Goal: Information Seeking & Learning: Understand process/instructions

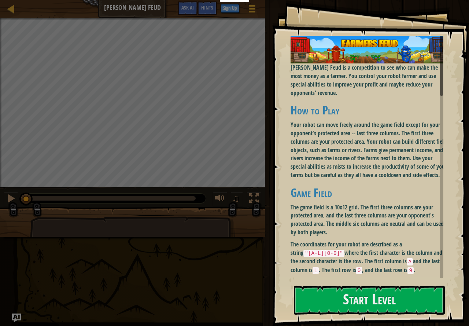
click at [395, 138] on p "Your robot can move freely around the game field except for your opponent's pro…" at bounding box center [370, 150] width 158 height 59
click at [380, 134] on p "Your robot can move freely around the game field except for your opponent's pro…" at bounding box center [370, 150] width 158 height 59
click at [445, 297] on div "Goals [PERSON_NAME] Feud is a competition to see who can make the most money as…" at bounding box center [370, 163] width 197 height 326
click at [427, 284] on div "Goals [PERSON_NAME] Feud is a competition to see who can make the most money as…" at bounding box center [370, 163] width 197 height 326
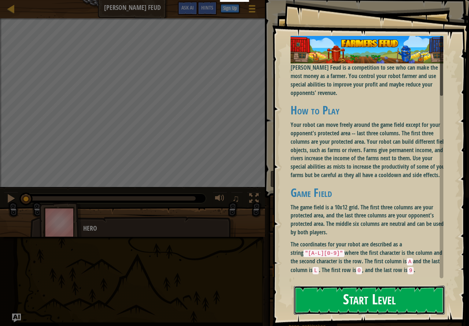
click at [427, 296] on button "Start Level" at bounding box center [369, 300] width 151 height 29
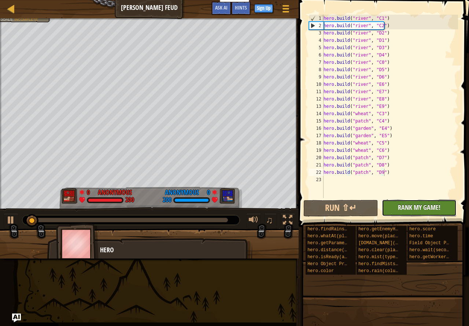
click at [426, 208] on span "Rank My Game!" at bounding box center [419, 207] width 43 height 9
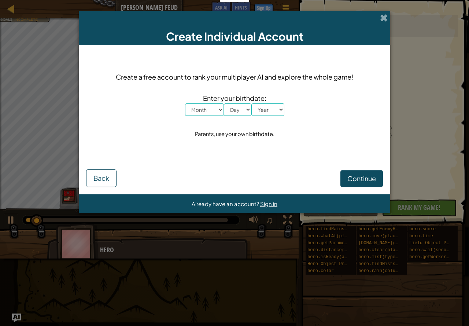
click at [387, 27] on div "Create Individual Account" at bounding box center [235, 28] width 312 height 34
click at [375, 16] on div "Create Individual Account" at bounding box center [235, 28] width 312 height 34
click at [383, 21] on span at bounding box center [384, 18] width 8 height 8
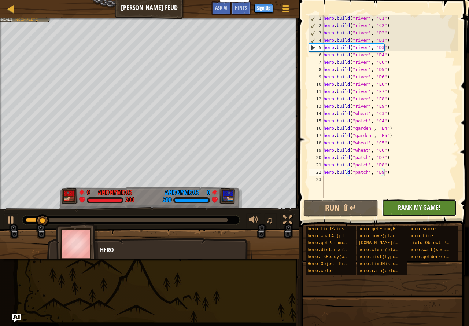
click at [410, 211] on span "Rank My Game!" at bounding box center [419, 207] width 43 height 9
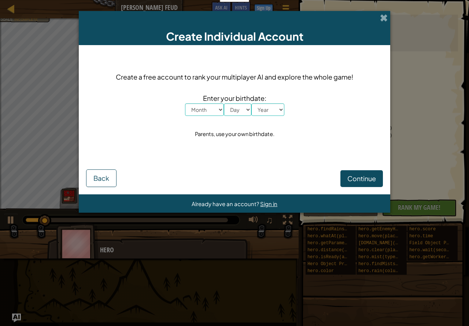
click at [274, 195] on div "Already have an account? Sign in" at bounding box center [235, 203] width 312 height 18
click at [268, 200] on span "Sign in" at bounding box center [268, 203] width 17 height 7
